Goal: Transaction & Acquisition: Obtain resource

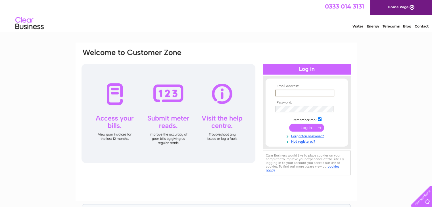
click at [302, 92] on input "text" at bounding box center [304, 93] width 59 height 7
type input "adamking@nrstudios.co.uk"
click at [310, 127] on input "submit" at bounding box center [306, 127] width 35 height 8
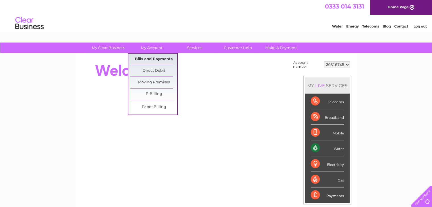
click at [152, 56] on link "Bills and Payments" at bounding box center [153, 59] width 47 height 11
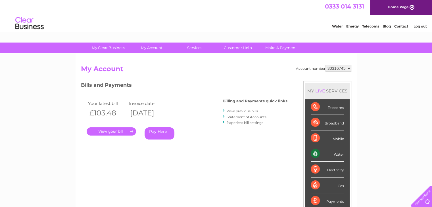
click at [128, 132] on link "." at bounding box center [111, 132] width 49 height 8
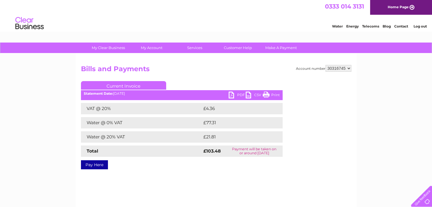
click at [234, 95] on link "PDF" at bounding box center [237, 96] width 17 height 8
click at [351, 68] on select "30316745" at bounding box center [339, 68] width 26 height 7
click at [371, 69] on div "My Clear Business Login Details My Details My Preferences Link Account My Accou…" at bounding box center [216, 176] width 432 height 267
